Goal: Task Accomplishment & Management: Complete application form

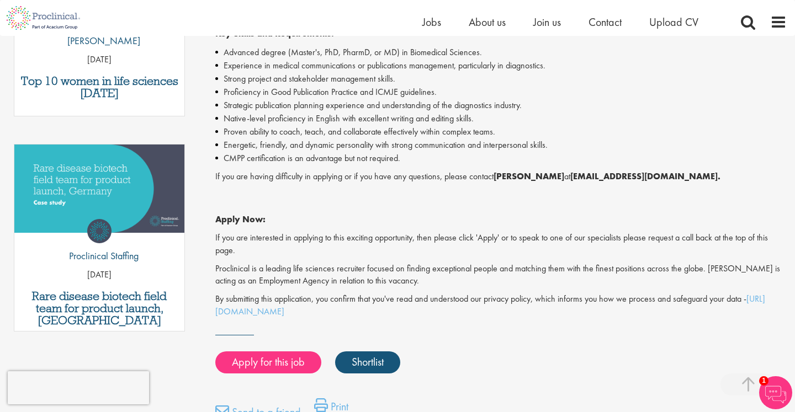
scroll to position [474, 0]
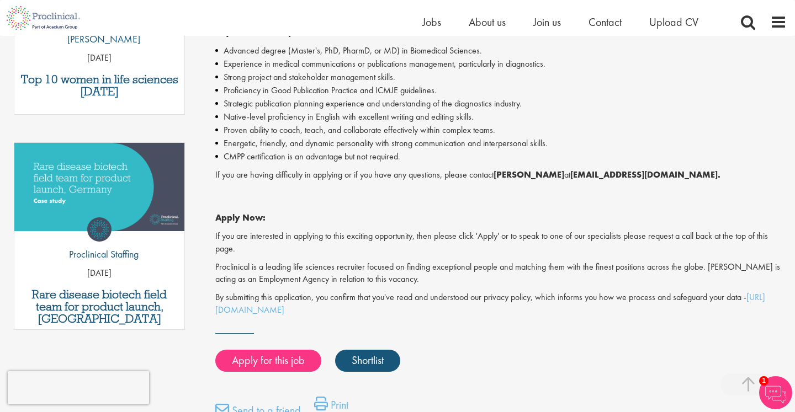
click at [382, 263] on p "Proclinical is a leading life sciences recruiter focused on finding exceptional…" at bounding box center [500, 273] width 571 height 25
click at [297, 350] on link "Apply for this job" at bounding box center [268, 361] width 106 height 22
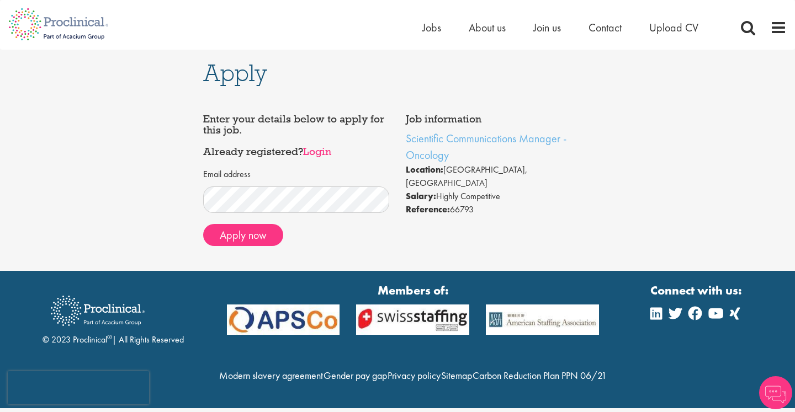
click at [315, 147] on link "Login" at bounding box center [317, 151] width 28 height 13
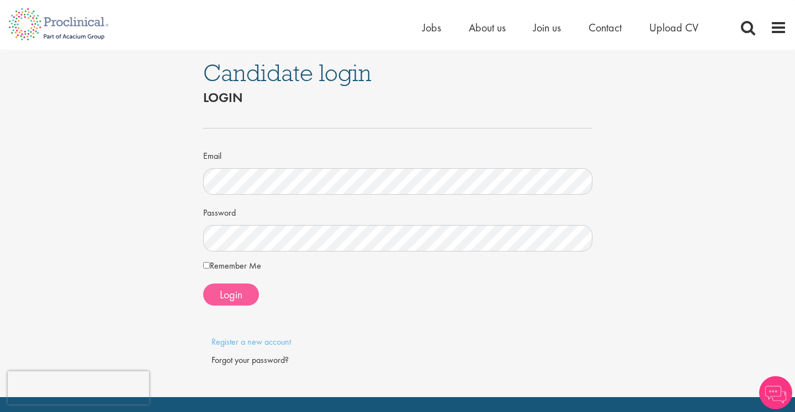
click at [232, 290] on span "Login" at bounding box center [231, 295] width 23 height 14
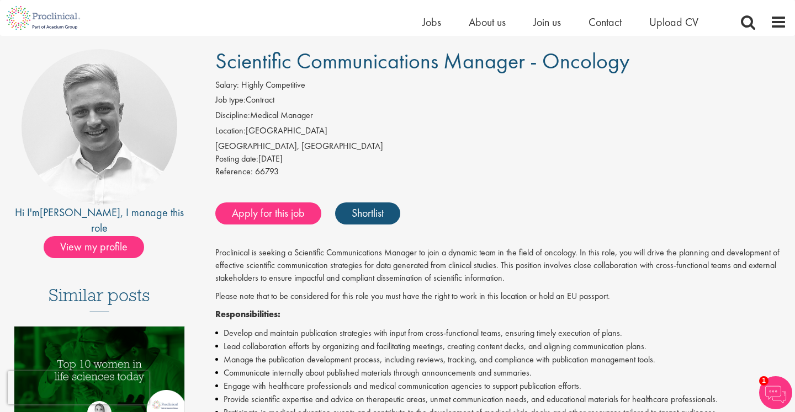
scroll to position [75, 0]
click at [295, 211] on link "Apply for this job" at bounding box center [268, 214] width 106 height 22
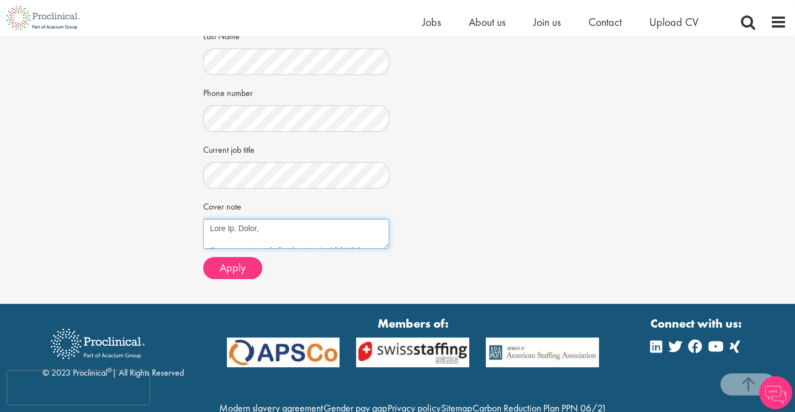
click at [286, 231] on textarea "Cover note" at bounding box center [296, 234] width 187 height 30
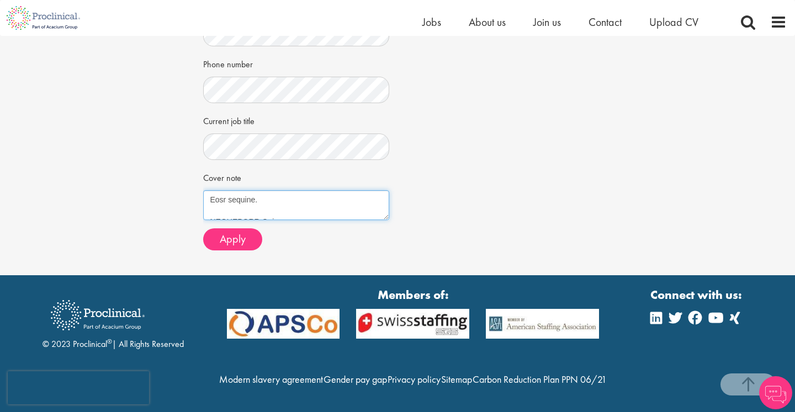
scroll to position [410, 0]
drag, startPoint x: 212, startPoint y: 223, endPoint x: 241, endPoint y: 432, distance: 211.2
click at [241, 412] on html "This website uses cookies. By continuing to use this site, you are giving your …" at bounding box center [397, 9] width 795 height 805
click at [783, 1] on div "Home Jobs About us Join us Contact Upload CV" at bounding box center [393, 18] width 786 height 36
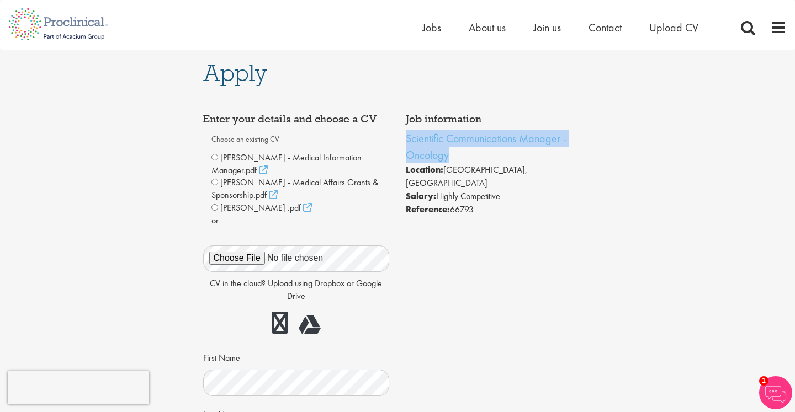
drag, startPoint x: 482, startPoint y: 156, endPoint x: 405, endPoint y: 136, distance: 79.1
click at [405, 137] on div "Job information Scientific Communications Manager - Oncology Location: Zug, Swi…" at bounding box center [498, 165] width 203 height 114
copy link "Scientific Communications Manager - Oncology"
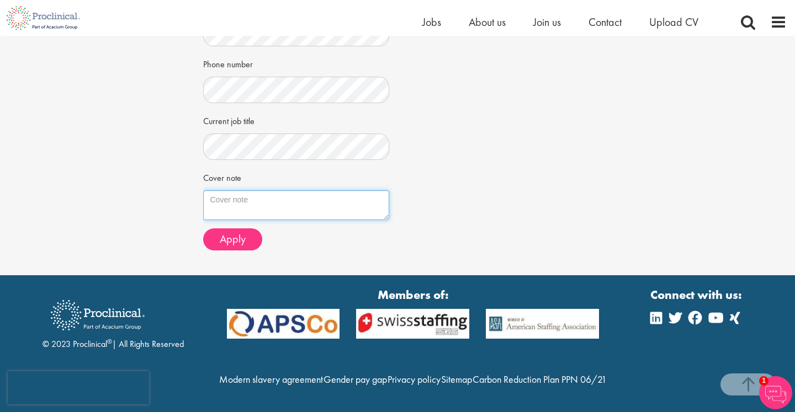
click at [265, 190] on textarea "Cover note" at bounding box center [296, 205] width 187 height 30
paste textarea "Dear M. Bye, I am honoured to apply for the position of Scientific Communicatio…"
type textarea "Dear M. Bye, I am honoured to apply for the position of Scientific Communicatio…"
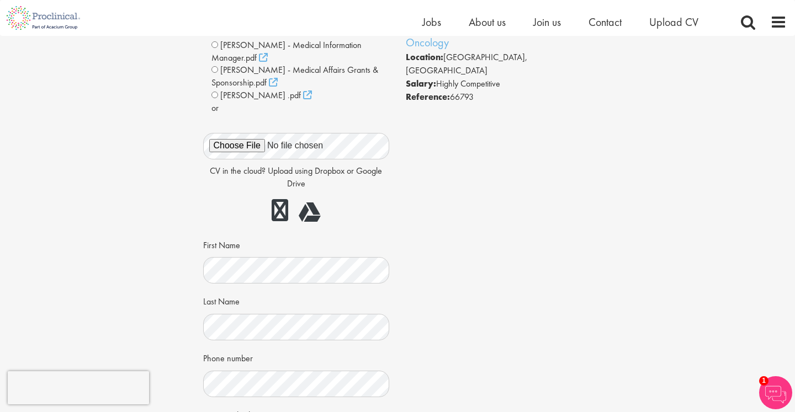
scroll to position [3, 0]
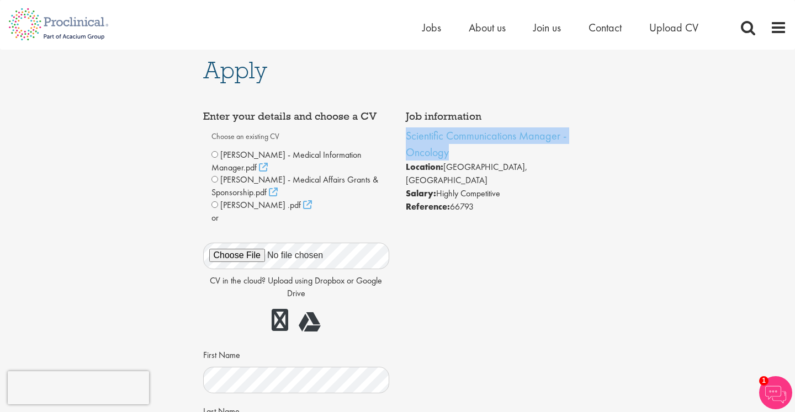
drag, startPoint x: 496, startPoint y: 155, endPoint x: 405, endPoint y: 134, distance: 94.0
click at [404, 134] on div "Job information Scientific Communications Manager - Oncology Location: Zug, Swi…" at bounding box center [498, 162] width 203 height 114
copy link "Scientific Communications Manager - Oncology"
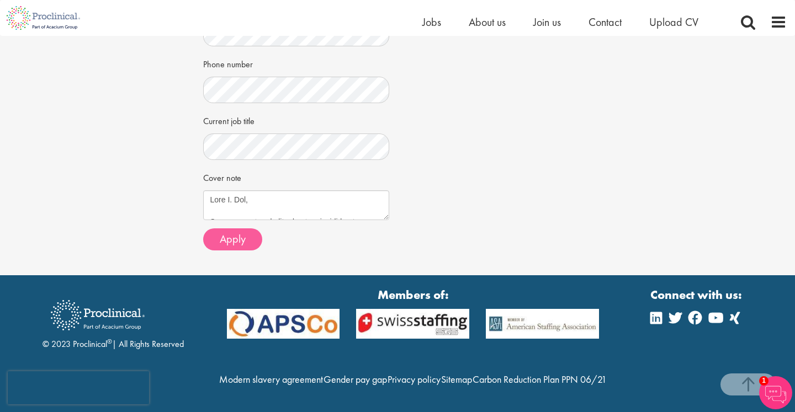
scroll to position [410, 0]
click at [249, 228] on button "Apply" at bounding box center [232, 239] width 59 height 22
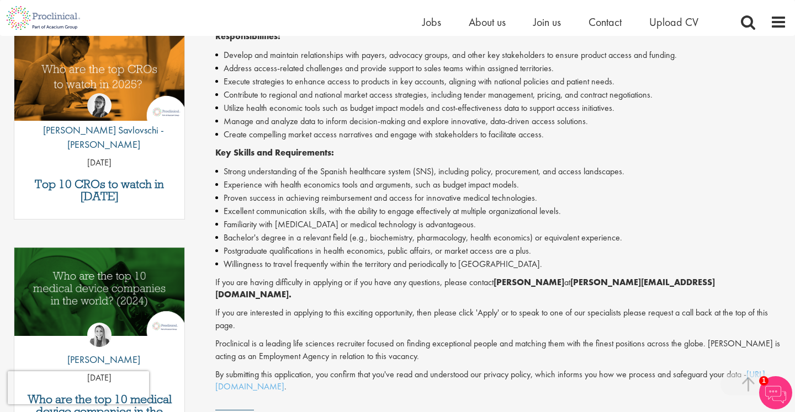
scroll to position [353, 0]
click at [355, 195] on li "Proven success in achieving reimbursement and access for innovative medical tec…" at bounding box center [500, 198] width 571 height 13
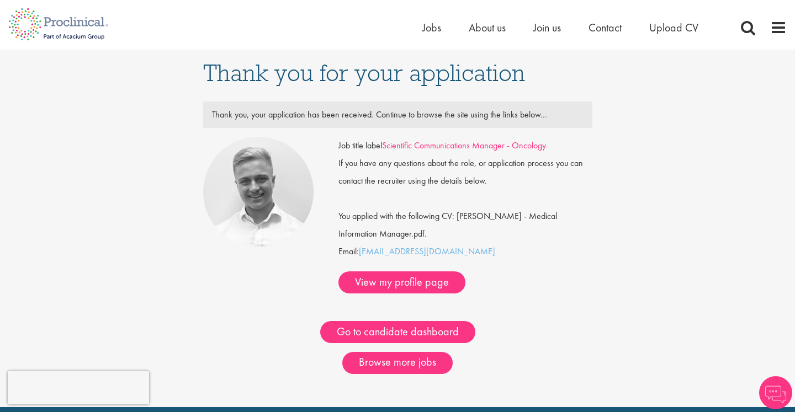
click at [476, 146] on link "Scientific Communications Manager - Oncology" at bounding box center [464, 146] width 164 height 12
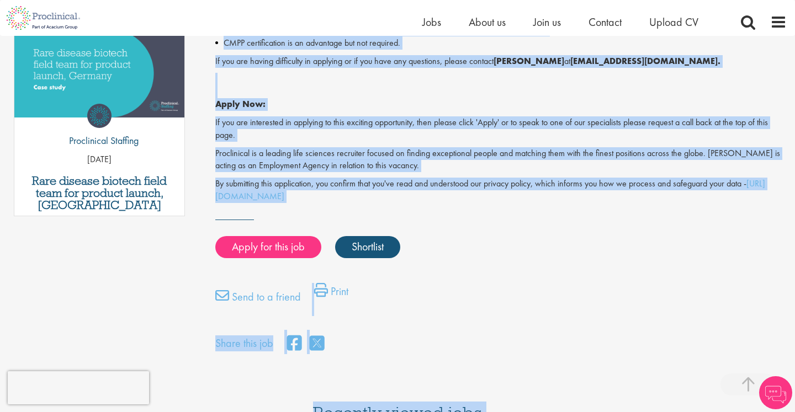
scroll to position [709, 0]
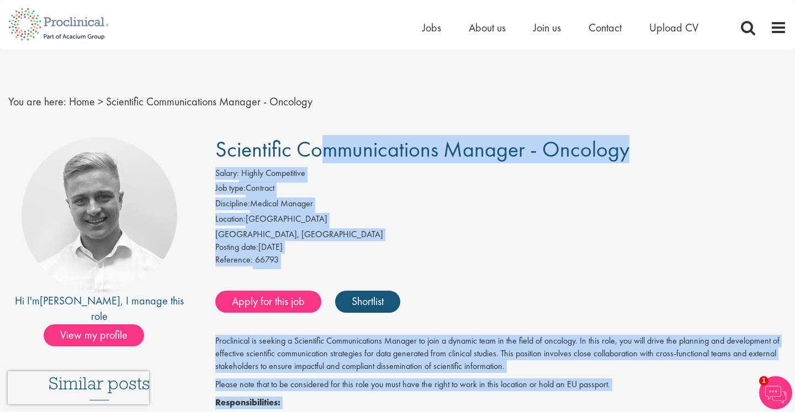
scroll to position [-1, 0]
click at [350, 142] on span "Scientific Communications Manager - Oncology" at bounding box center [422, 149] width 414 height 28
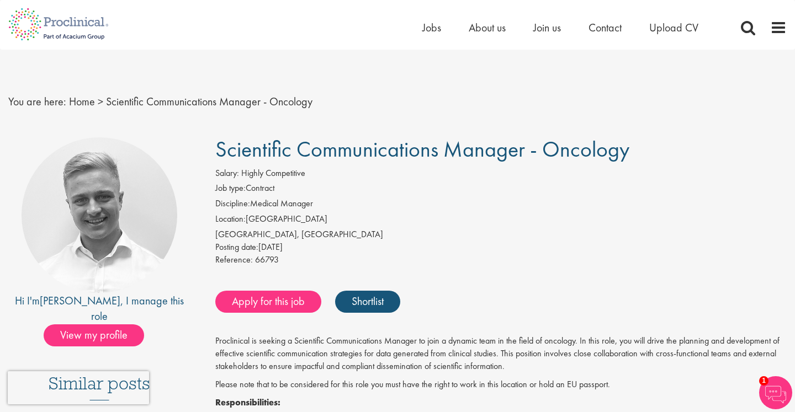
drag, startPoint x: 634, startPoint y: 152, endPoint x: 185, endPoint y: 146, distance: 449.3
click at [225, 161] on span "Scientific Communications Manager - Oncology" at bounding box center [422, 149] width 414 height 28
drag, startPoint x: 213, startPoint y: 149, endPoint x: 657, endPoint y: 148, distance: 443.7
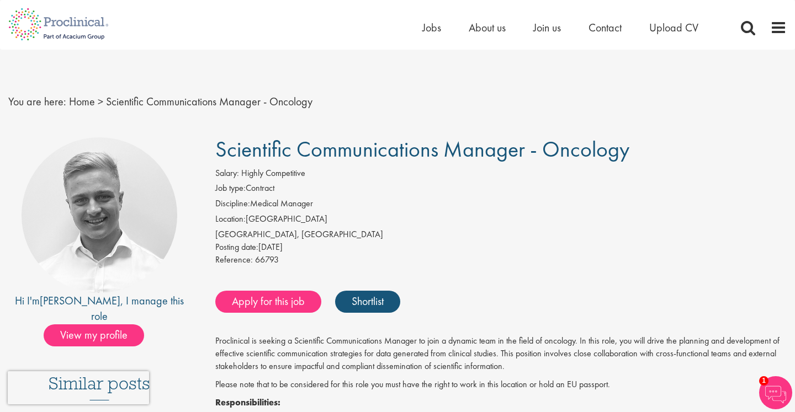
copy span "Scientific Communications Manager - Oncology"
